Goal: Information Seeking & Learning: Learn about a topic

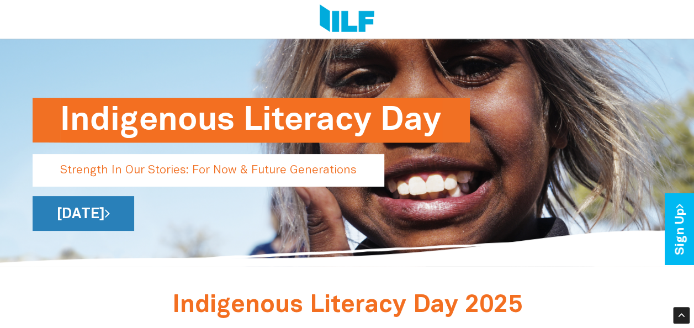
scroll to position [53, 0]
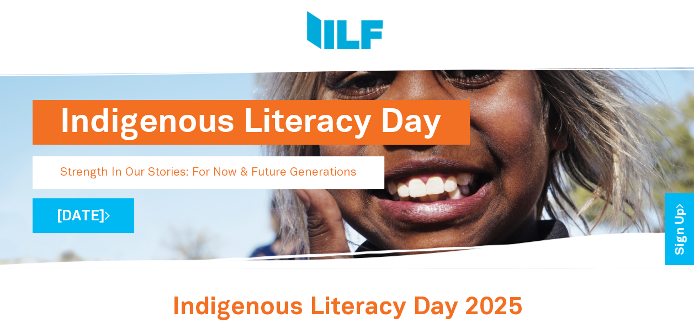
click at [233, 136] on h1 "Indigenous Literacy Day" at bounding box center [251, 122] width 382 height 45
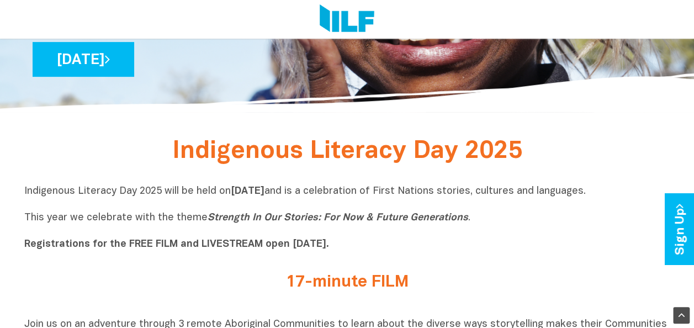
scroll to position [209, 0]
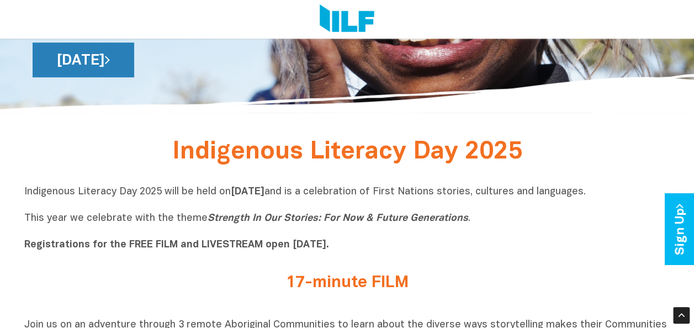
click at [134, 66] on link "[DATE]" at bounding box center [84, 60] width 102 height 35
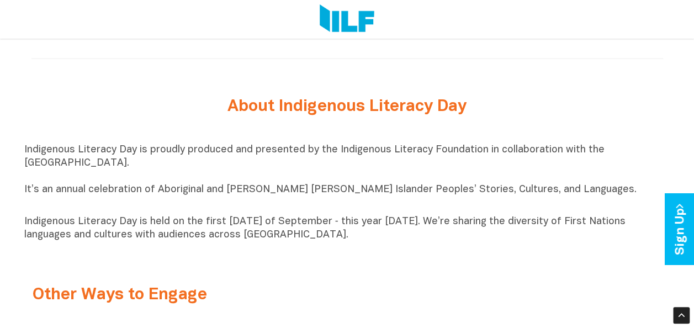
scroll to position [1080, 0]
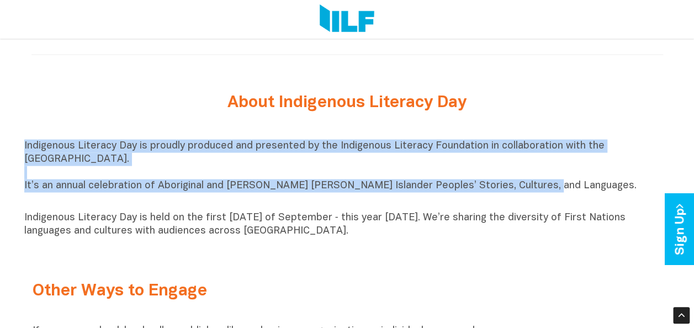
drag, startPoint x: 21, startPoint y: 152, endPoint x: 528, endPoint y: 200, distance: 509.4
copy p "Indigenous Literacy Day is proudly produced and presented by the Indigenous Lit…"
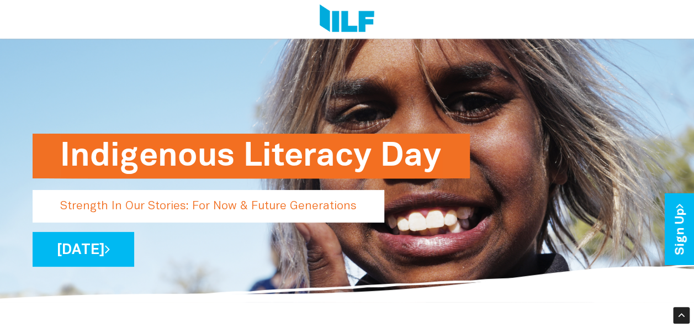
scroll to position [0, 0]
